Goal: Information Seeking & Learning: Understand process/instructions

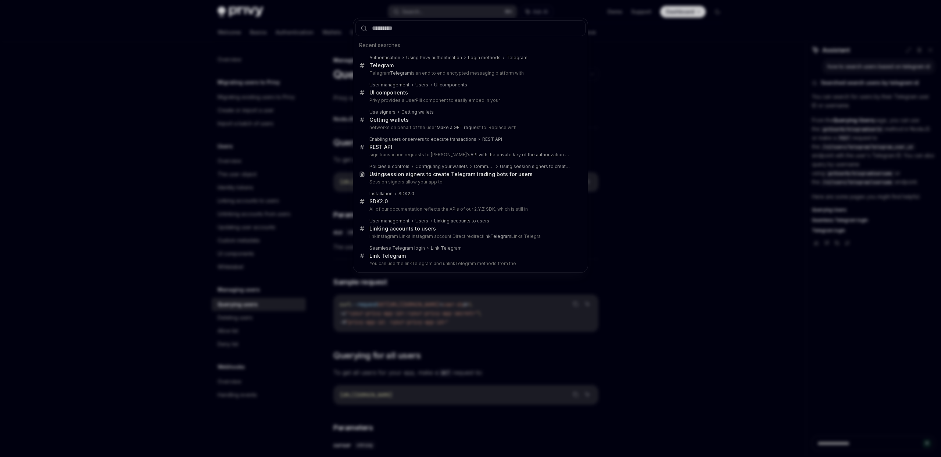
scroll to position [776, 0]
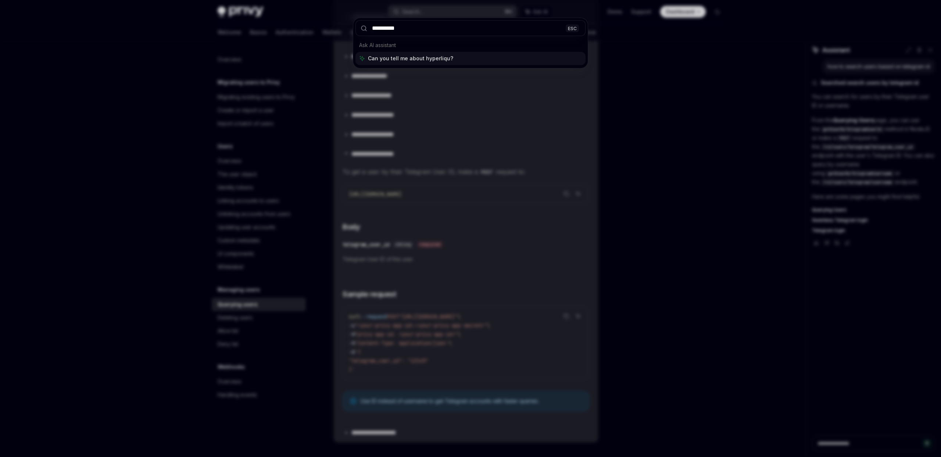
type input "**********"
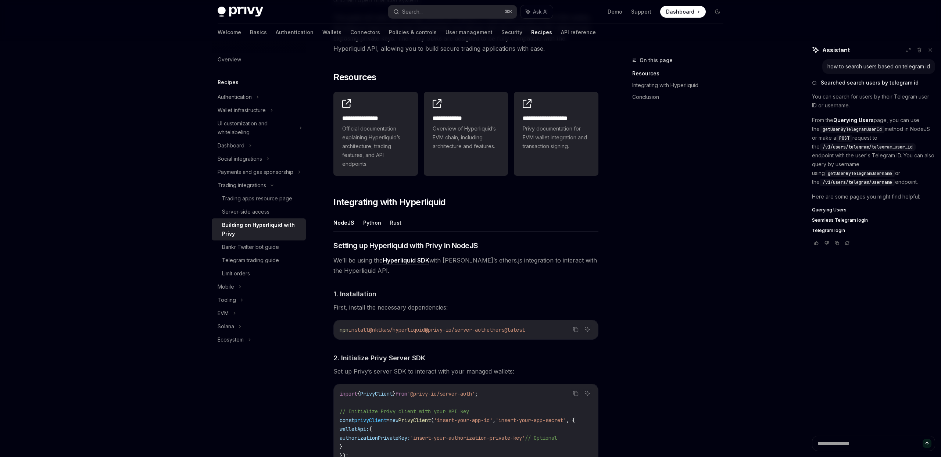
scroll to position [119, 0]
click at [369, 220] on button "Python" at bounding box center [372, 221] width 18 height 17
type textarea "*"
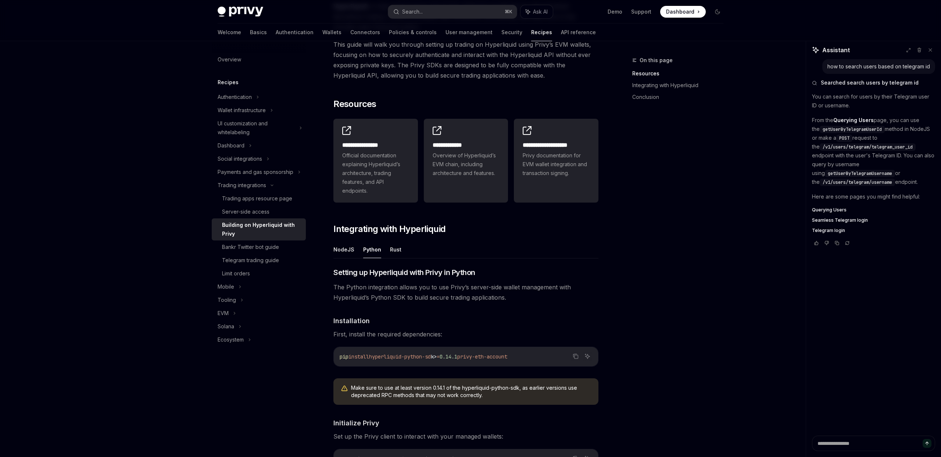
scroll to position [93, 0]
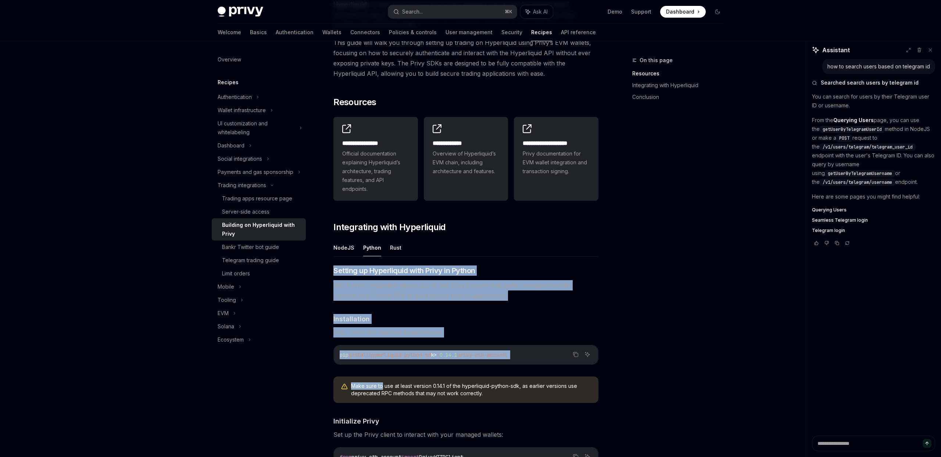
drag, startPoint x: 334, startPoint y: 270, endPoint x: 383, endPoint y: 386, distance: 126.0
click at [388, 317] on h4 "​ Installation" at bounding box center [465, 319] width 265 height 10
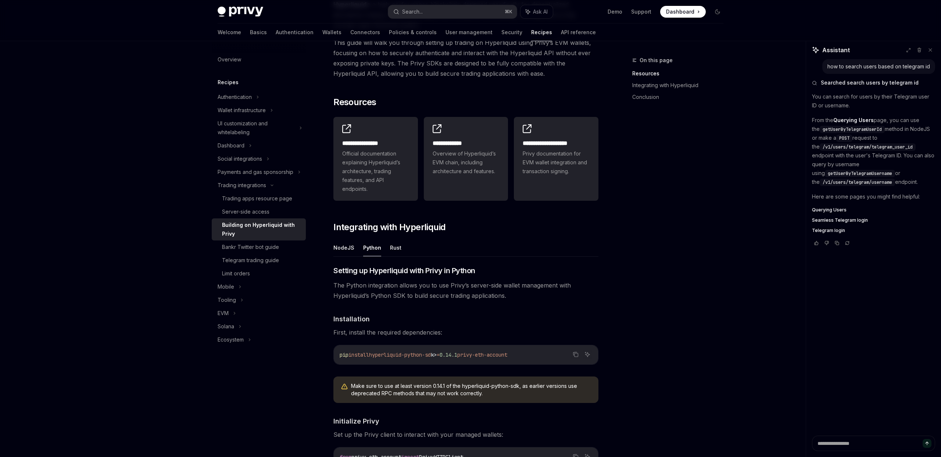
scroll to position [120, 0]
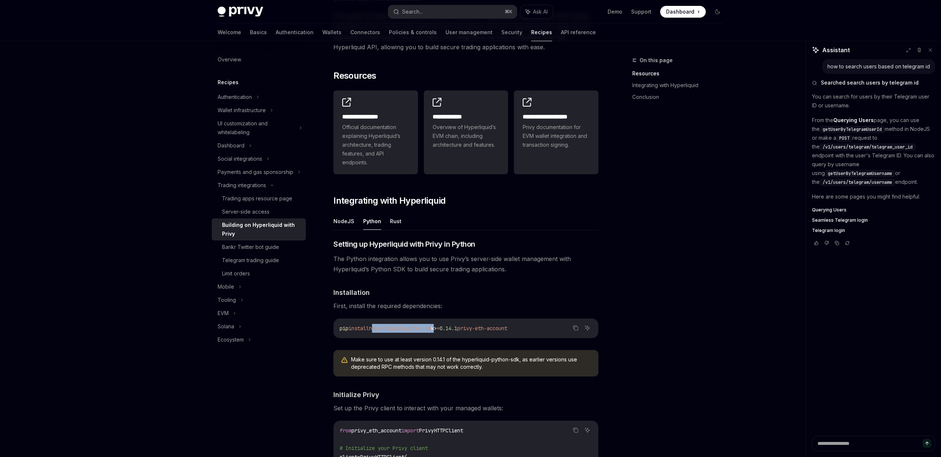
drag, startPoint x: 444, startPoint y: 329, endPoint x: 376, endPoint y: 326, distance: 67.7
click at [376, 326] on span "pip install hyperliquid-python-sd k > = 0.14.1 privy-eth-account" at bounding box center [424, 328] width 168 height 7
copy span "hyperliquid-python-sd k"
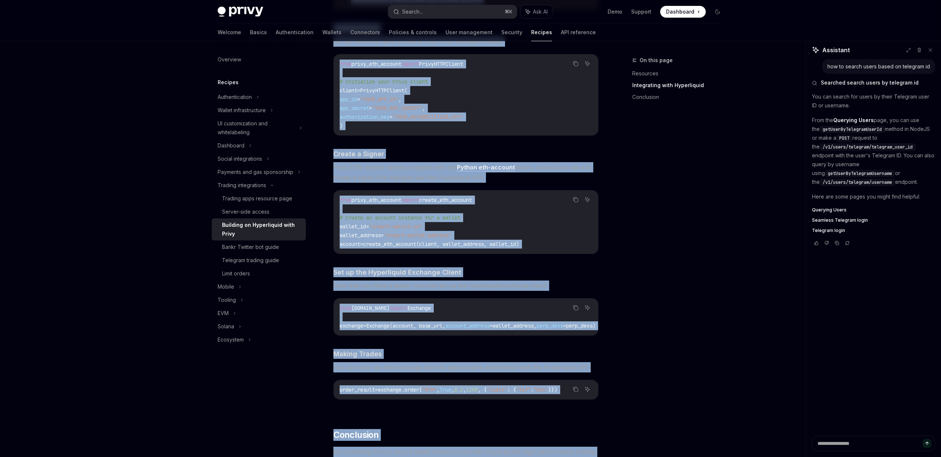
scroll to position [687, 0]
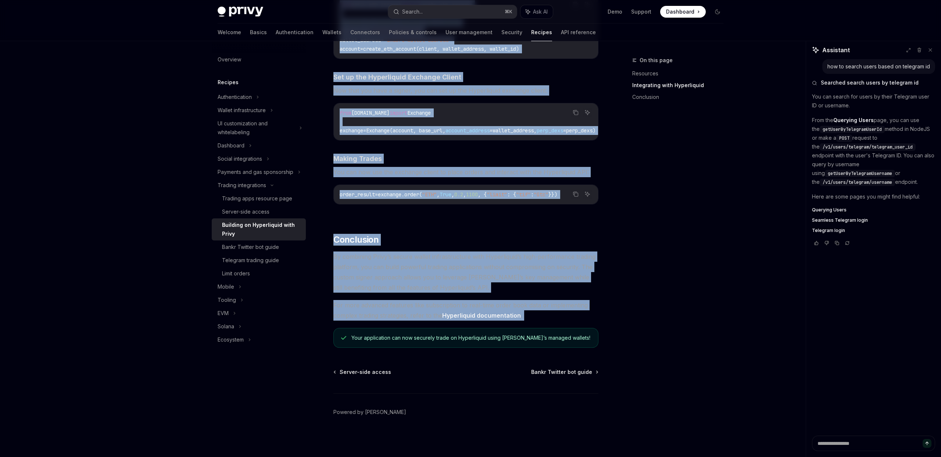
drag, startPoint x: 335, startPoint y: 247, endPoint x: 525, endPoint y: 324, distance: 204.9
copy div "Loremip do Sitametcons adip Elits do Eiusmo Tem Incidi utlaboreetd magnaa eni a…"
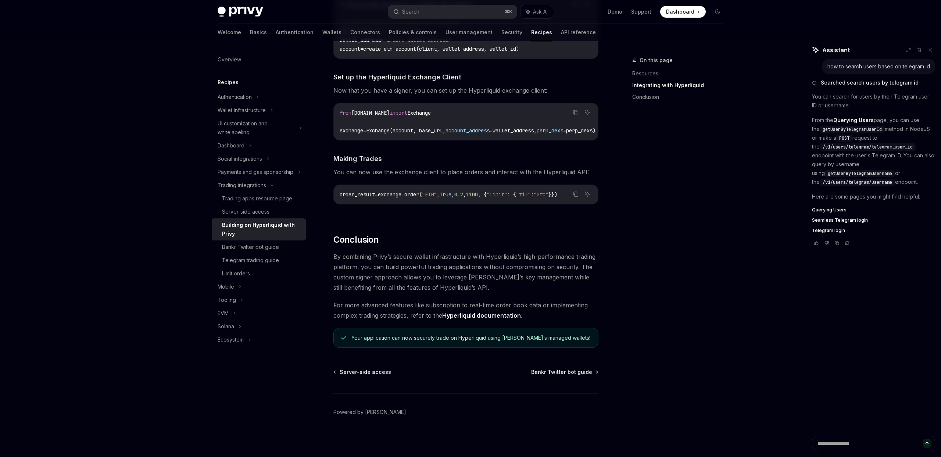
click at [622, 309] on div "On this page Resources Integrating with Hyperliquid Conclusion" at bounding box center [673, 256] width 112 height 401
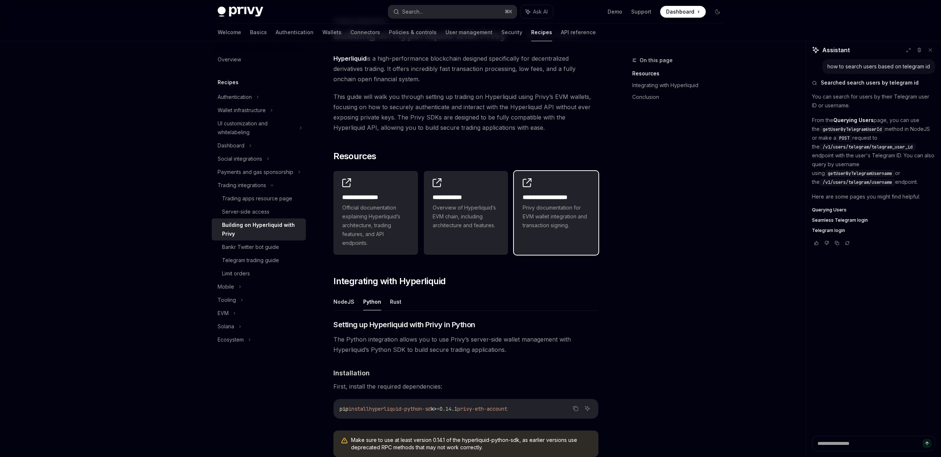
scroll to position [0, 0]
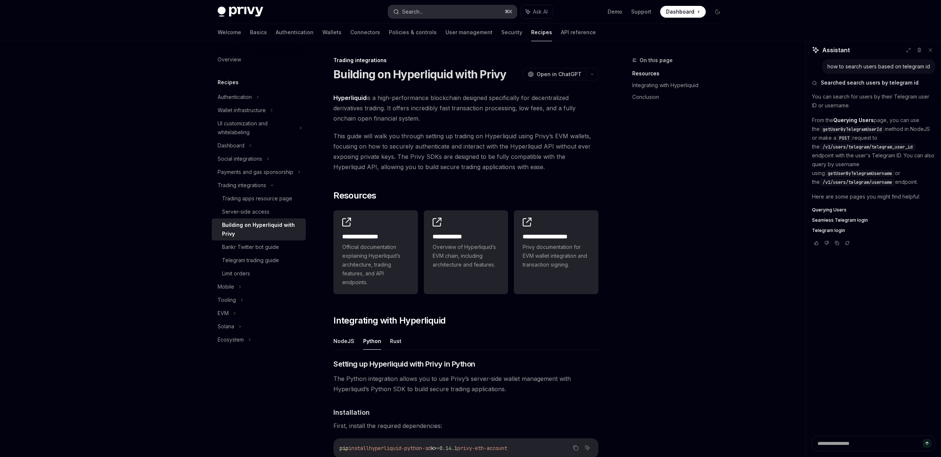
click at [423, 13] on div "Search..." at bounding box center [412, 11] width 21 height 9
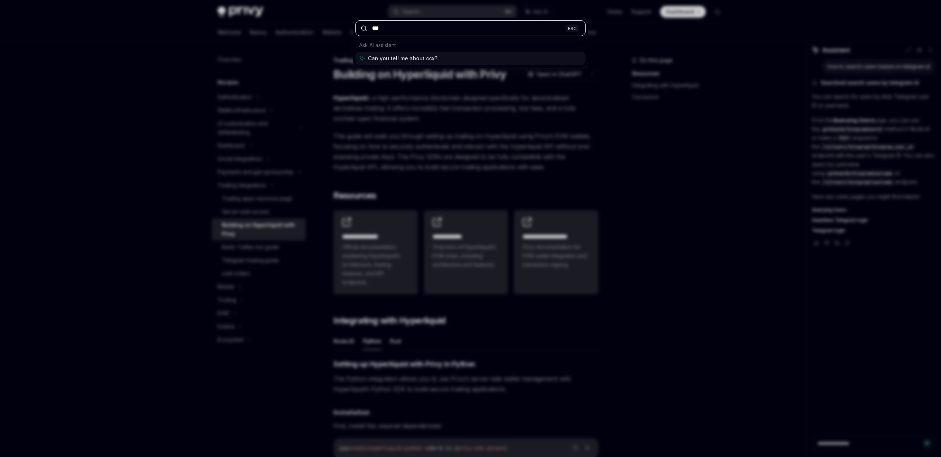
type input "****"
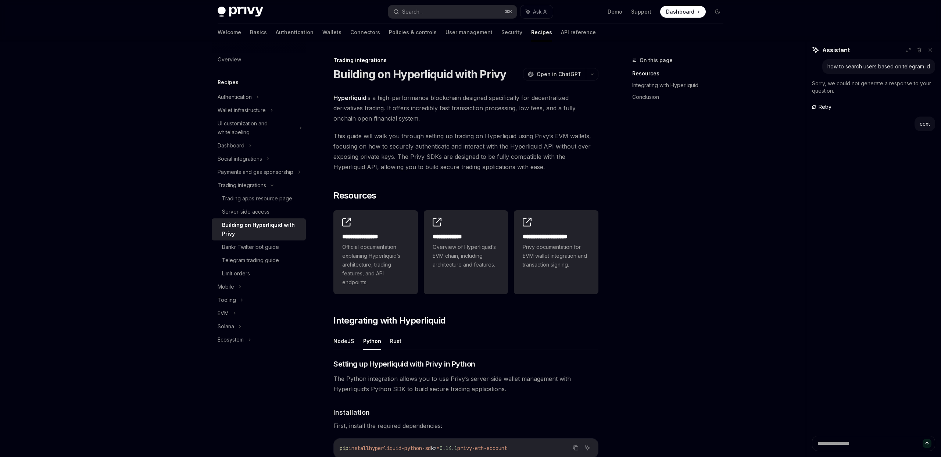
click at [826, 108] on span "Retry" at bounding box center [825, 106] width 16 height 7
click at [536, 11] on span "Ask AI" at bounding box center [540, 11] width 15 height 7
click at [534, 10] on span "Ask AI" at bounding box center [540, 11] width 15 height 7
type textarea "*"
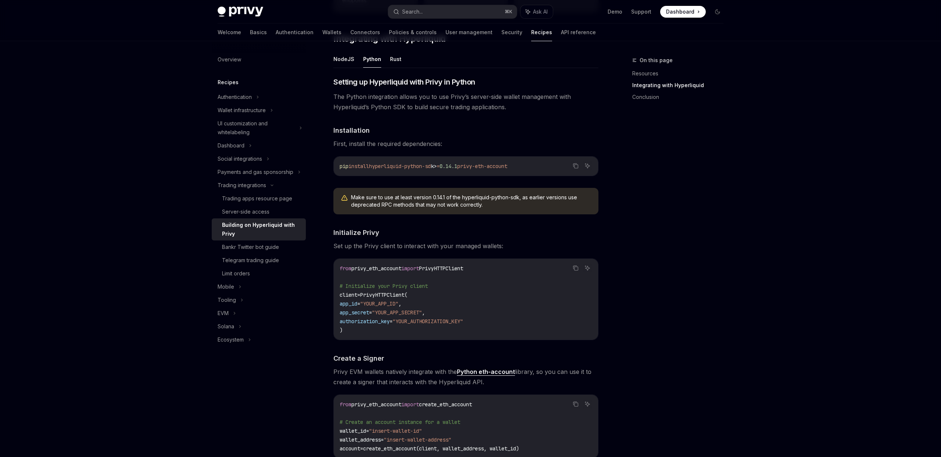
scroll to position [284, 0]
click at [535, 10] on span "Ask AI" at bounding box center [540, 11] width 15 height 7
type textarea "*"
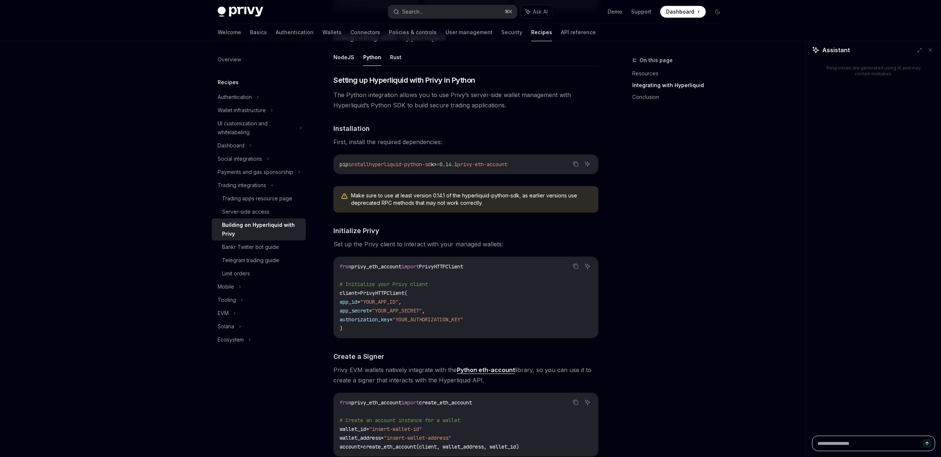
type textarea "*"
type textarea "**"
type textarea "*"
type textarea "***"
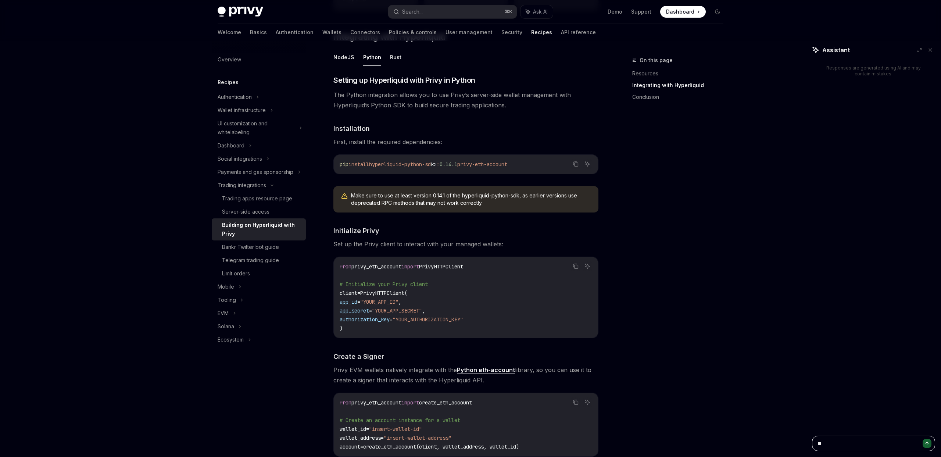
type textarea "*"
type textarea "****"
type textarea "*"
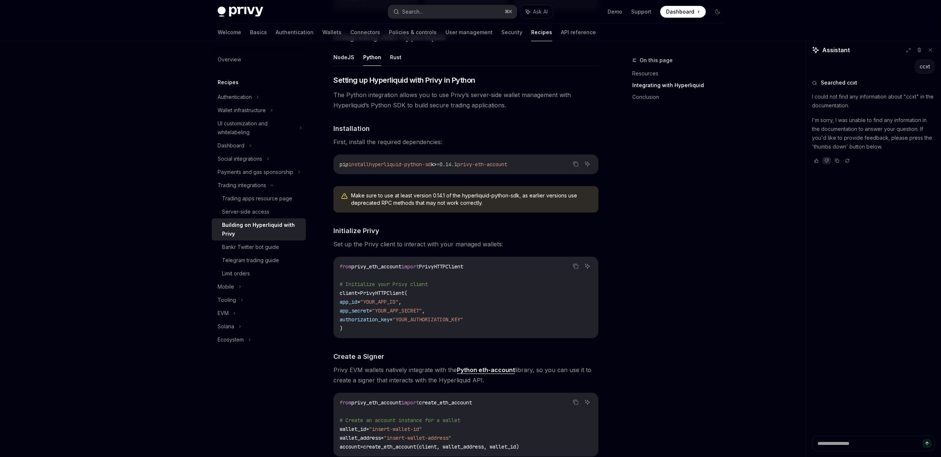
click at [826, 163] on div at bounding box center [826, 160] width 9 height 7
click at [927, 53] on button at bounding box center [930, 50] width 10 height 10
type textarea "*"
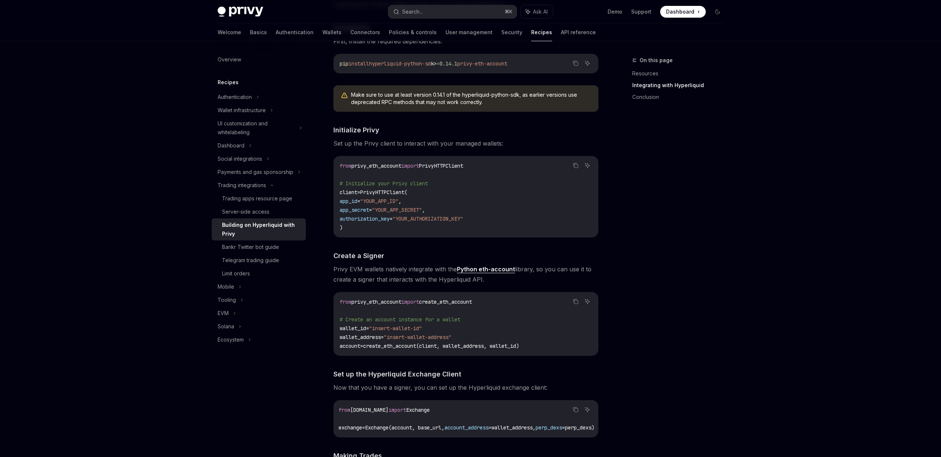
scroll to position [386, 0]
drag, startPoint x: 472, startPoint y: 63, endPoint x: 524, endPoint y: 64, distance: 51.4
click at [507, 64] on span "privy-eth-account" at bounding box center [482, 62] width 50 height 7
copy span "privy-eth-account"
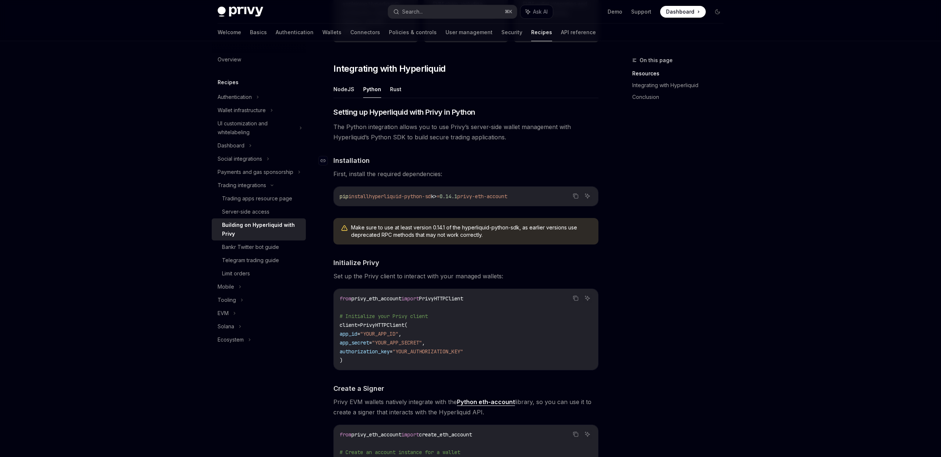
scroll to position [250, 0]
drag, startPoint x: 470, startPoint y: 198, endPoint x: 326, endPoint y: 201, distance: 144.1
click at [326, 201] on div "**********" at bounding box center [397, 347] width 406 height 1082
copy span "pip install hyperliquid-python-sd k > = 0.14.1"
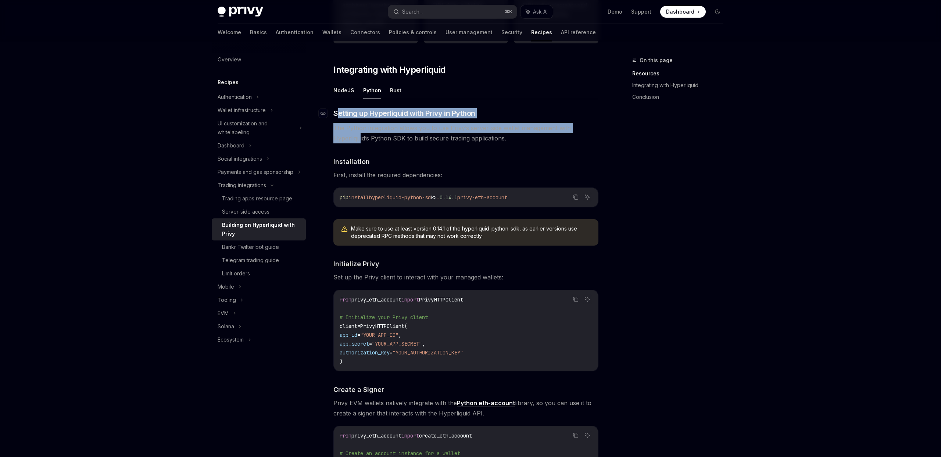
drag, startPoint x: 339, startPoint y: 108, endPoint x: 347, endPoint y: 118, distance: 12.5
click at [361, 136] on div "​ Setting up Hyperliquid with Privy in Python The Python integration allows you…" at bounding box center [465, 377] width 265 height 539
click at [340, 114] on span "Setting up Hyperliquid with Privy in Python" at bounding box center [404, 113] width 142 height 10
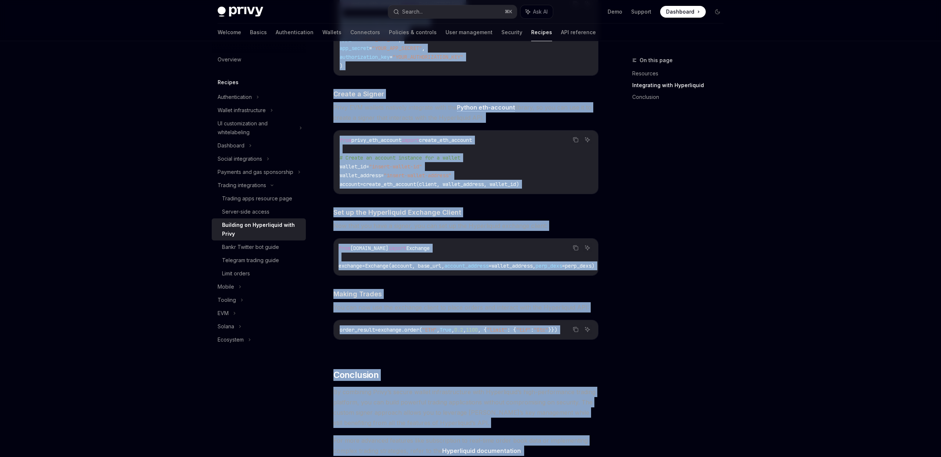
scroll to position [687, 0]
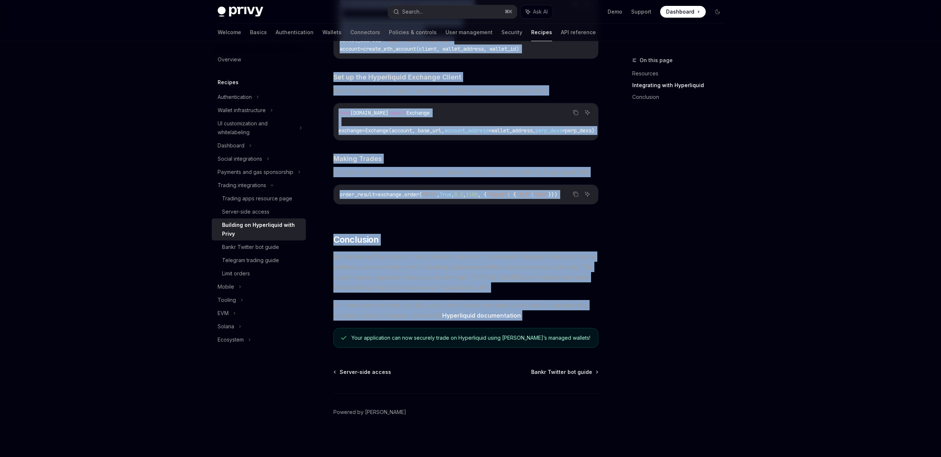
drag, startPoint x: 335, startPoint y: 97, endPoint x: 529, endPoint y: 317, distance: 293.4
copy div "Loremip do Sitametcons adip Elits do Eiusmo Tem Incidi utlaboreetd magnaa eni a…"
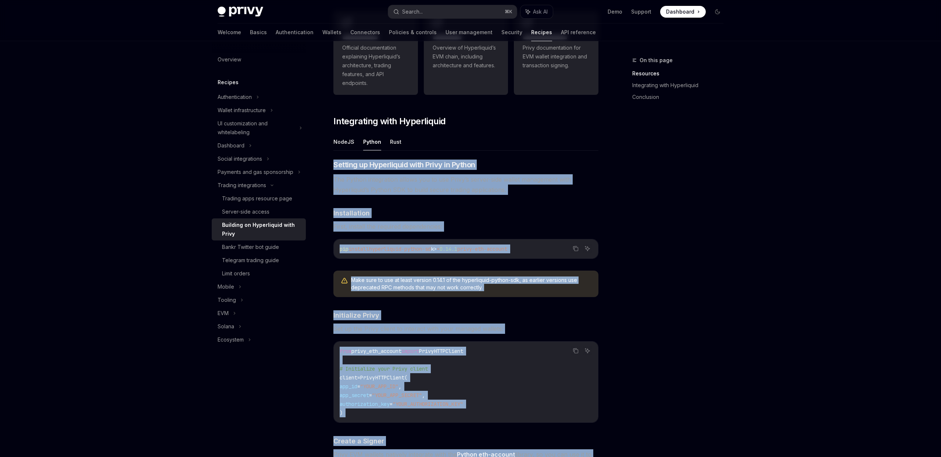
scroll to position [201, 0]
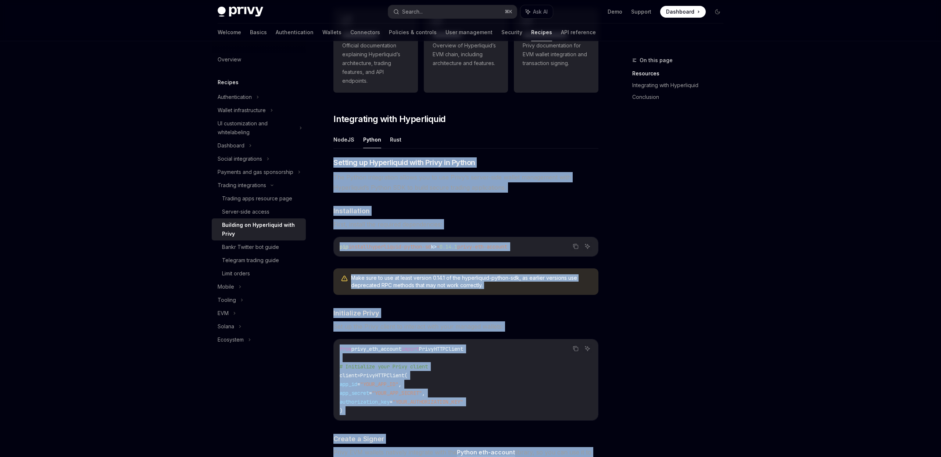
click at [410, 255] on div "pip install hyperliquid-python-sd k > = 0.14.1 privy-eth-account" at bounding box center [466, 246] width 264 height 19
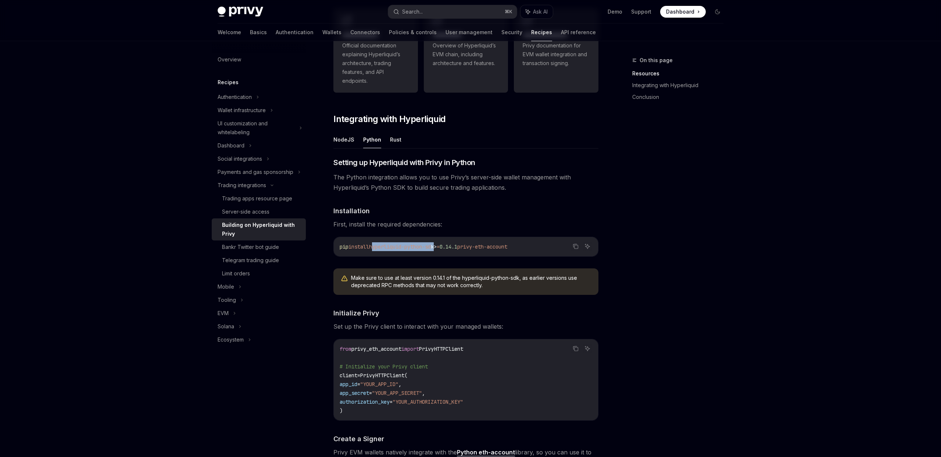
drag, startPoint x: 377, startPoint y: 248, endPoint x: 444, endPoint y: 250, distance: 66.5
click at [444, 250] on code "pip install hyperliquid-python-sd k > = 0.14.1 privy-eth-account" at bounding box center [466, 246] width 252 height 9
copy span "hyperliquid-python-sd k"
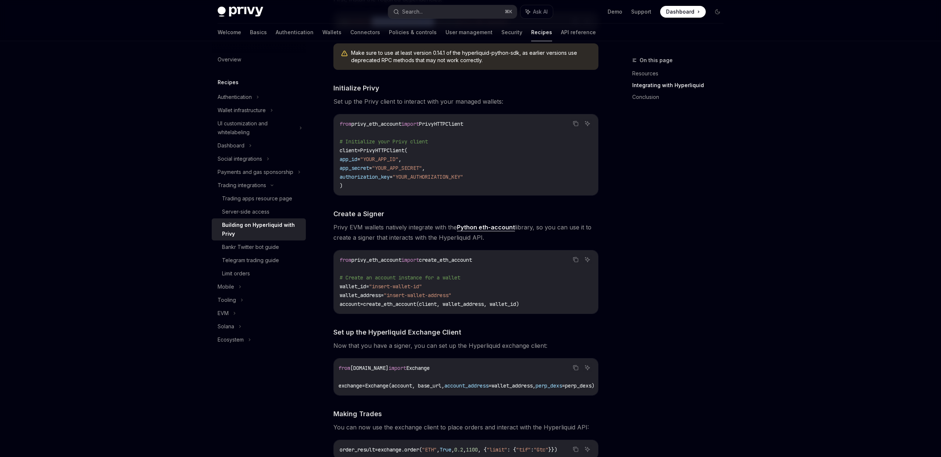
scroll to position [427, 0]
